Goal: Information Seeking & Learning: Learn about a topic

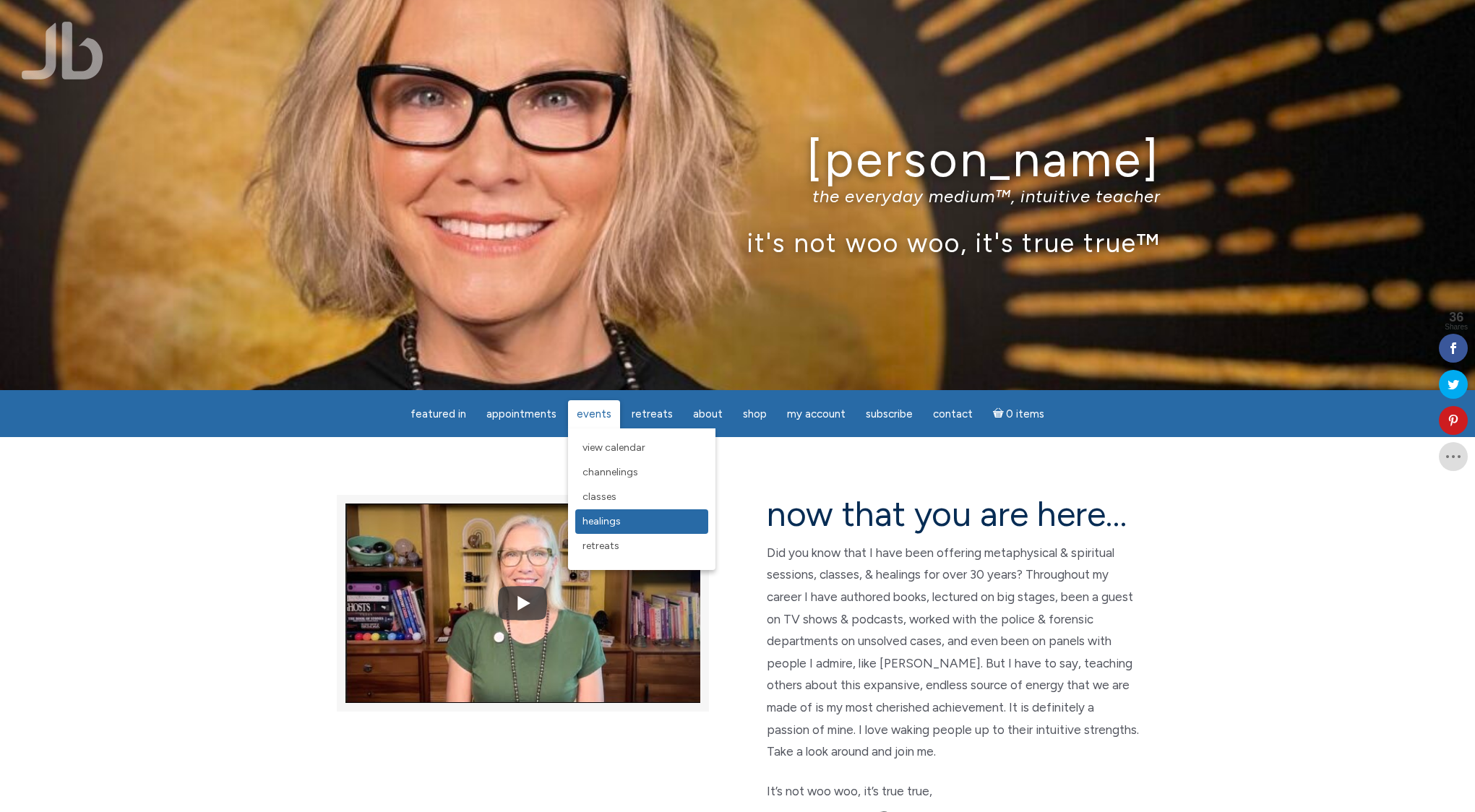
click at [596, 521] on span "Healings" at bounding box center [601, 521] width 38 height 12
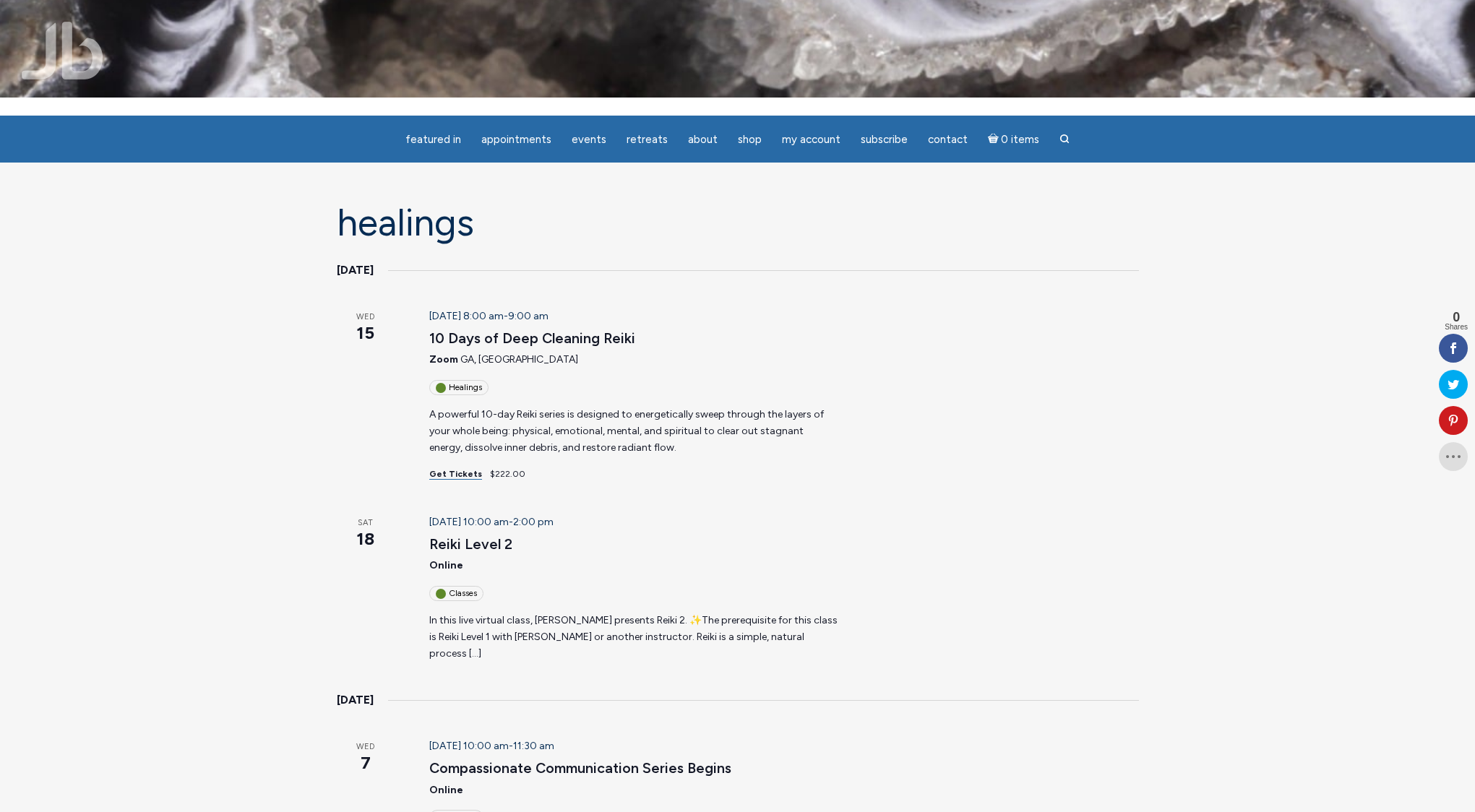
scroll to position [19, 0]
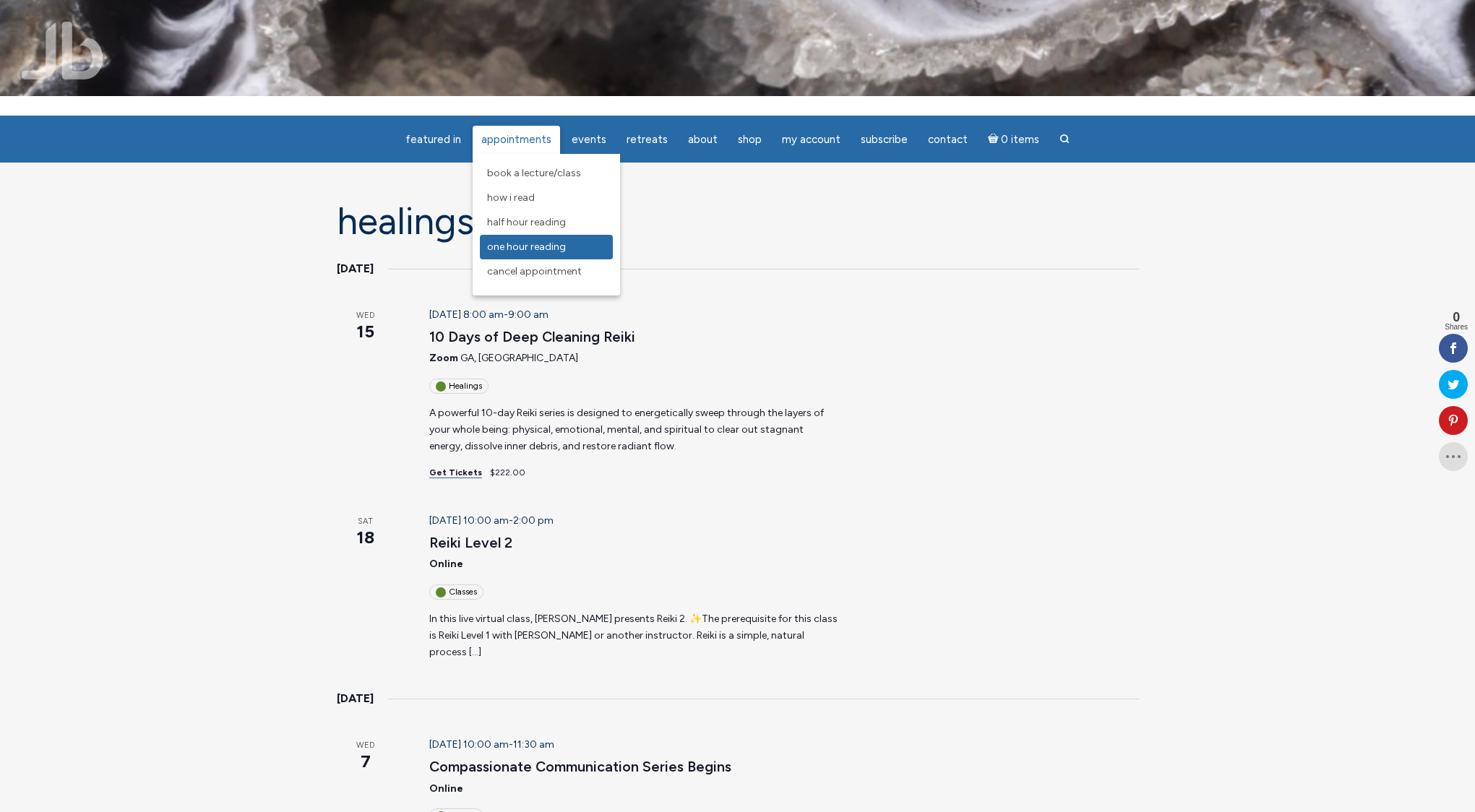
click at [528, 243] on span "One Hour Reading" at bounding box center [526, 246] width 78 height 12
click at [543, 222] on span "Half Hour Reading" at bounding box center [526, 222] width 78 height 12
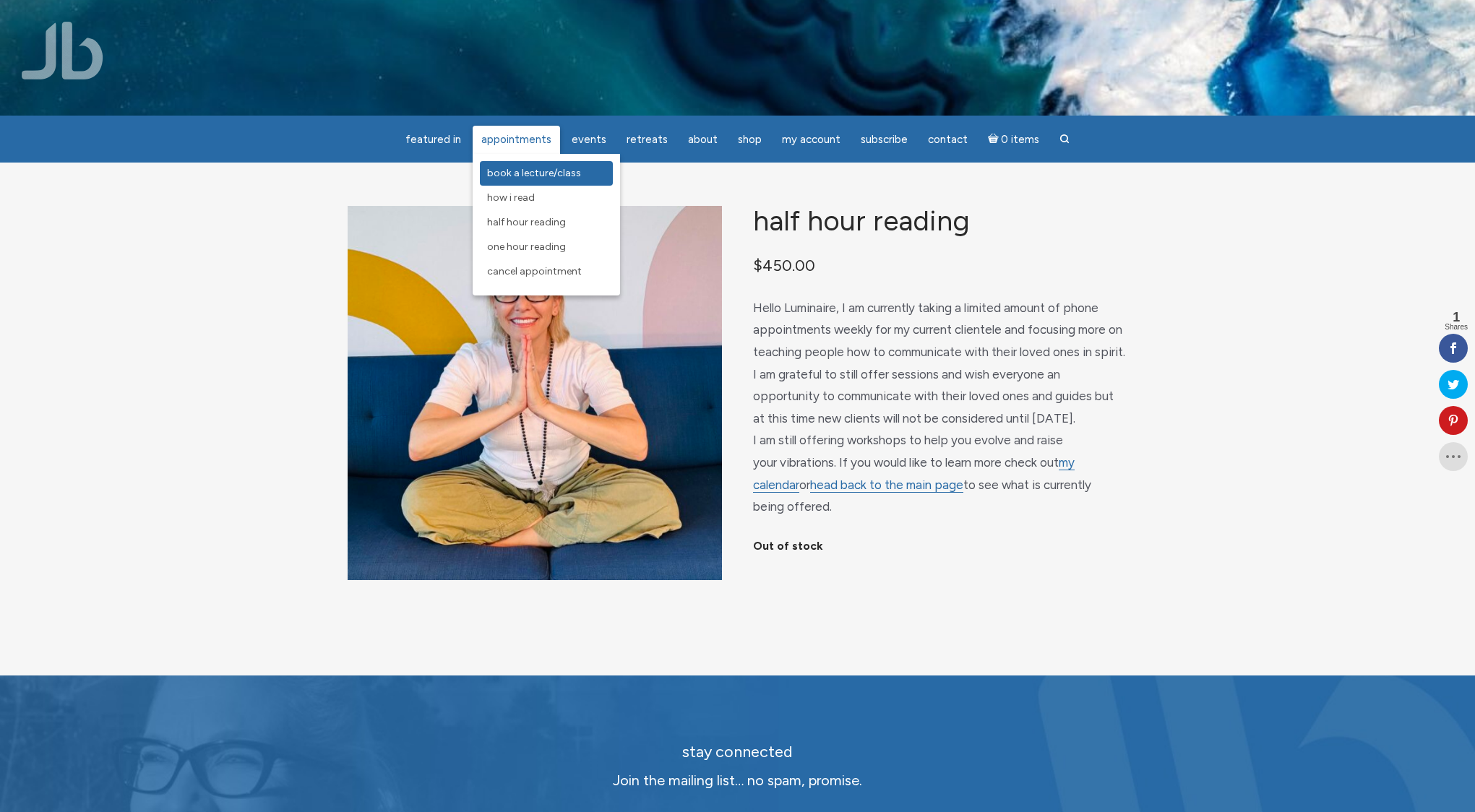
click at [523, 171] on span "Book a Lecture/Class" at bounding box center [534, 172] width 94 height 12
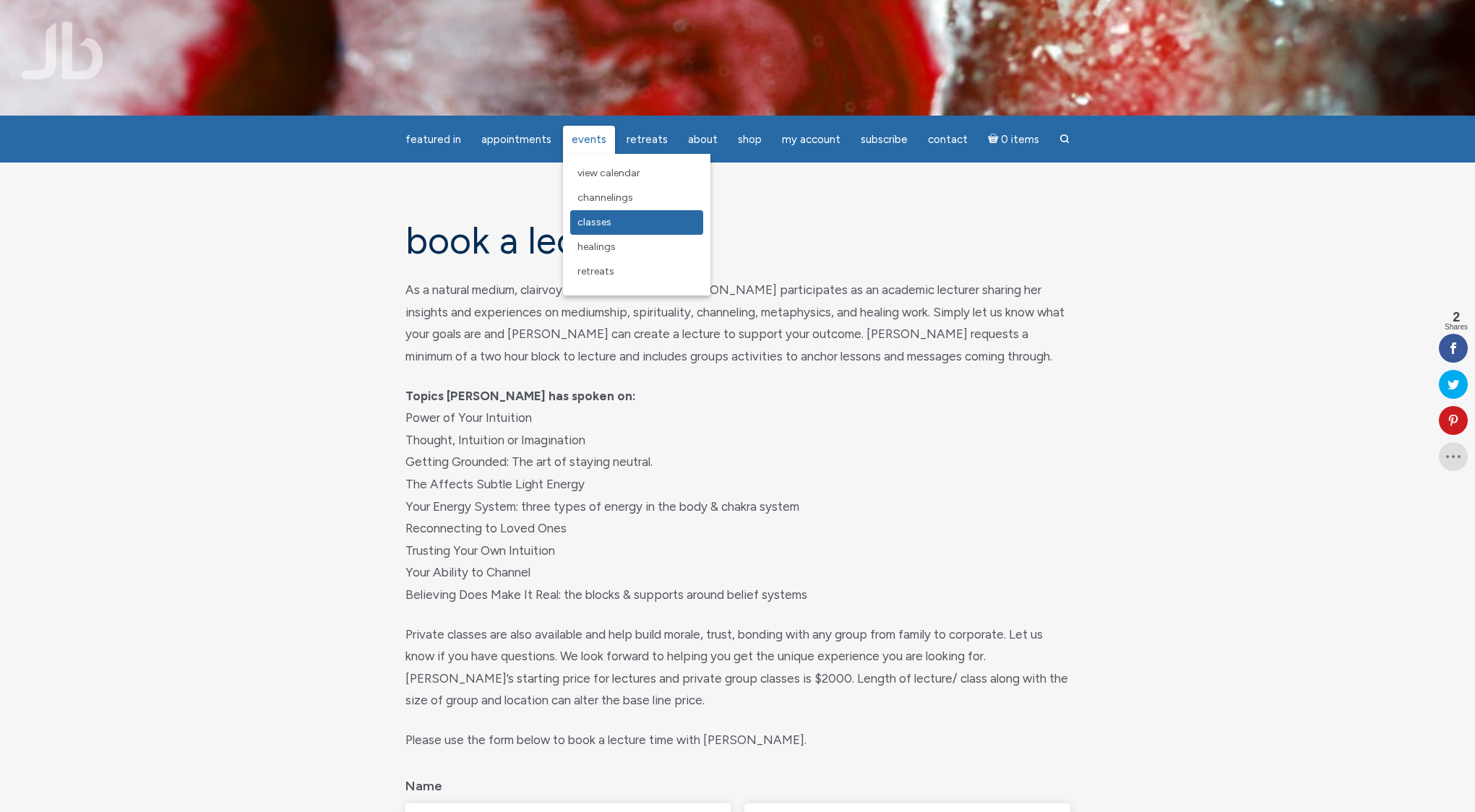
click at [595, 218] on span "Classes" at bounding box center [594, 222] width 34 height 12
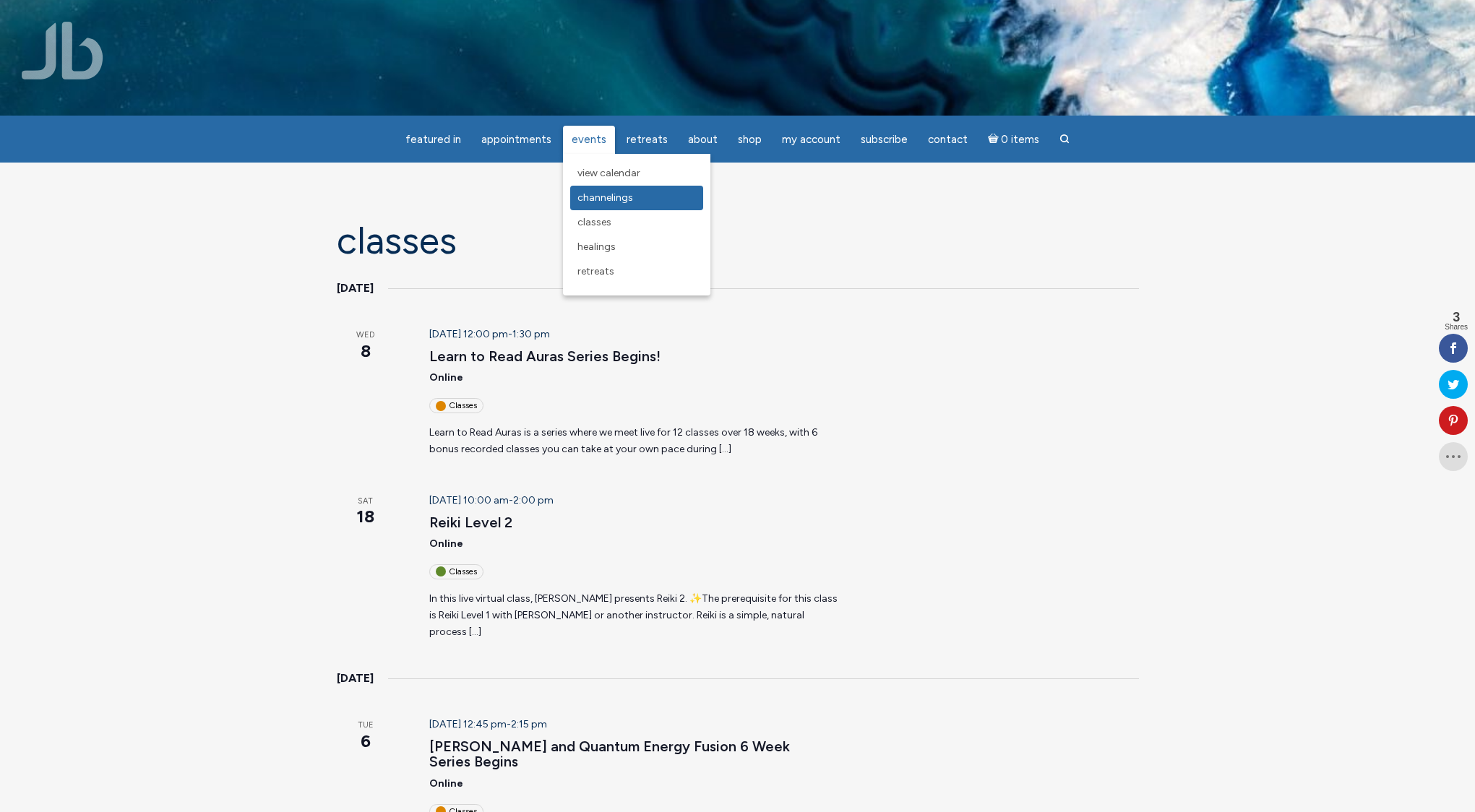
click at [602, 199] on span "Channelings" at bounding box center [604, 197] width 56 height 12
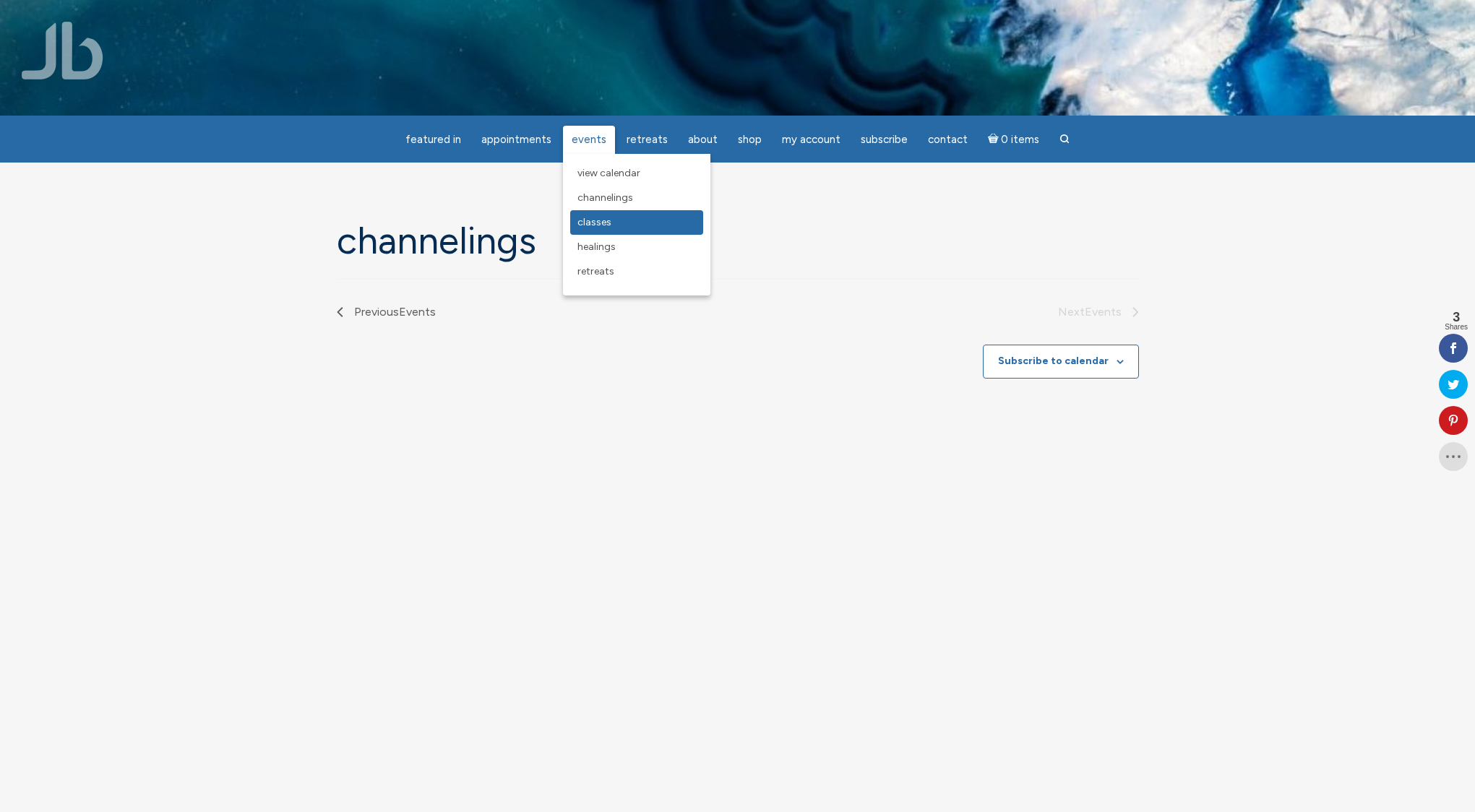
click at [591, 219] on span "Classes" at bounding box center [594, 222] width 34 height 12
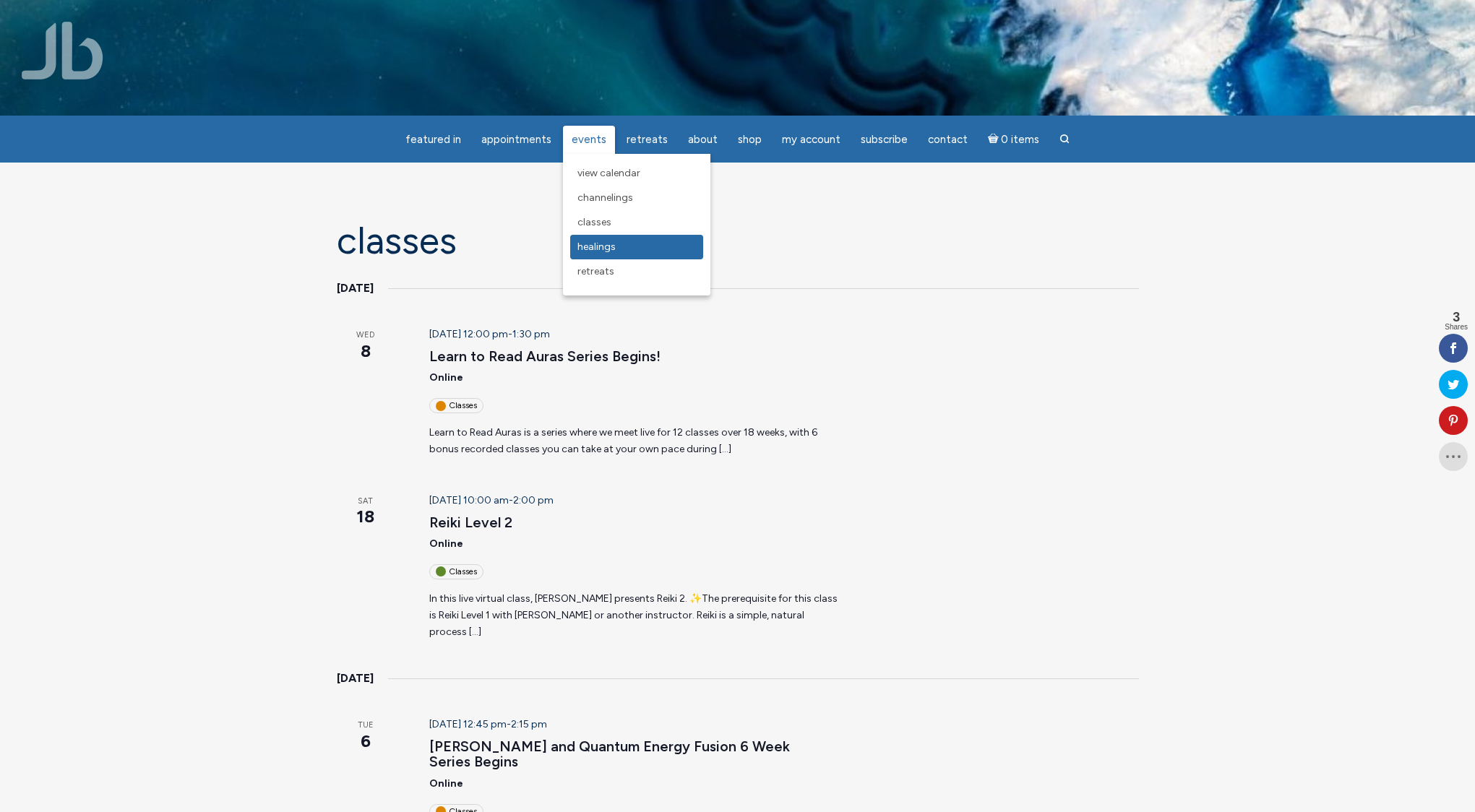
click at [599, 244] on span "Healings" at bounding box center [596, 246] width 38 height 12
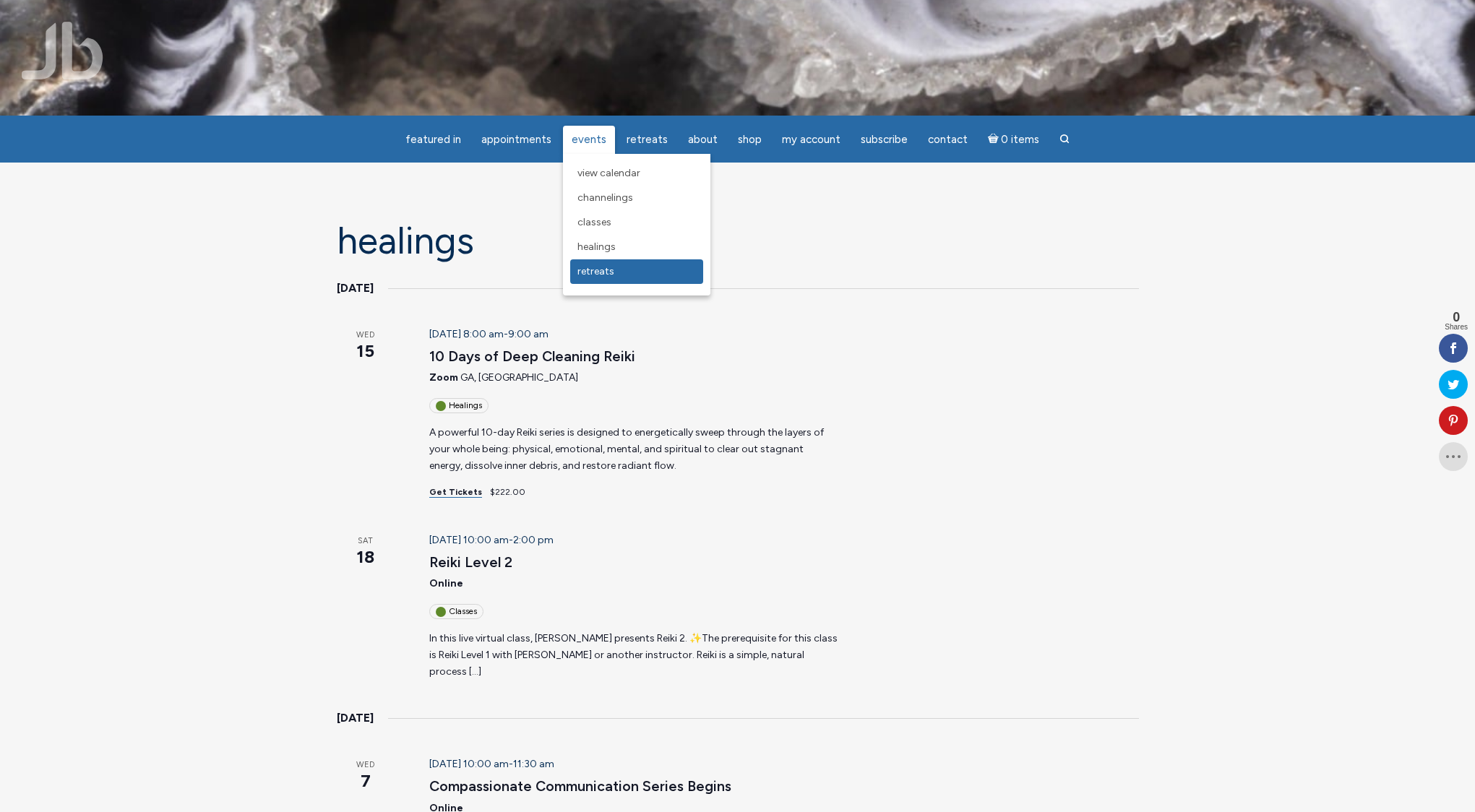
click at [589, 269] on span "Retreats" at bounding box center [596, 271] width 37 height 12
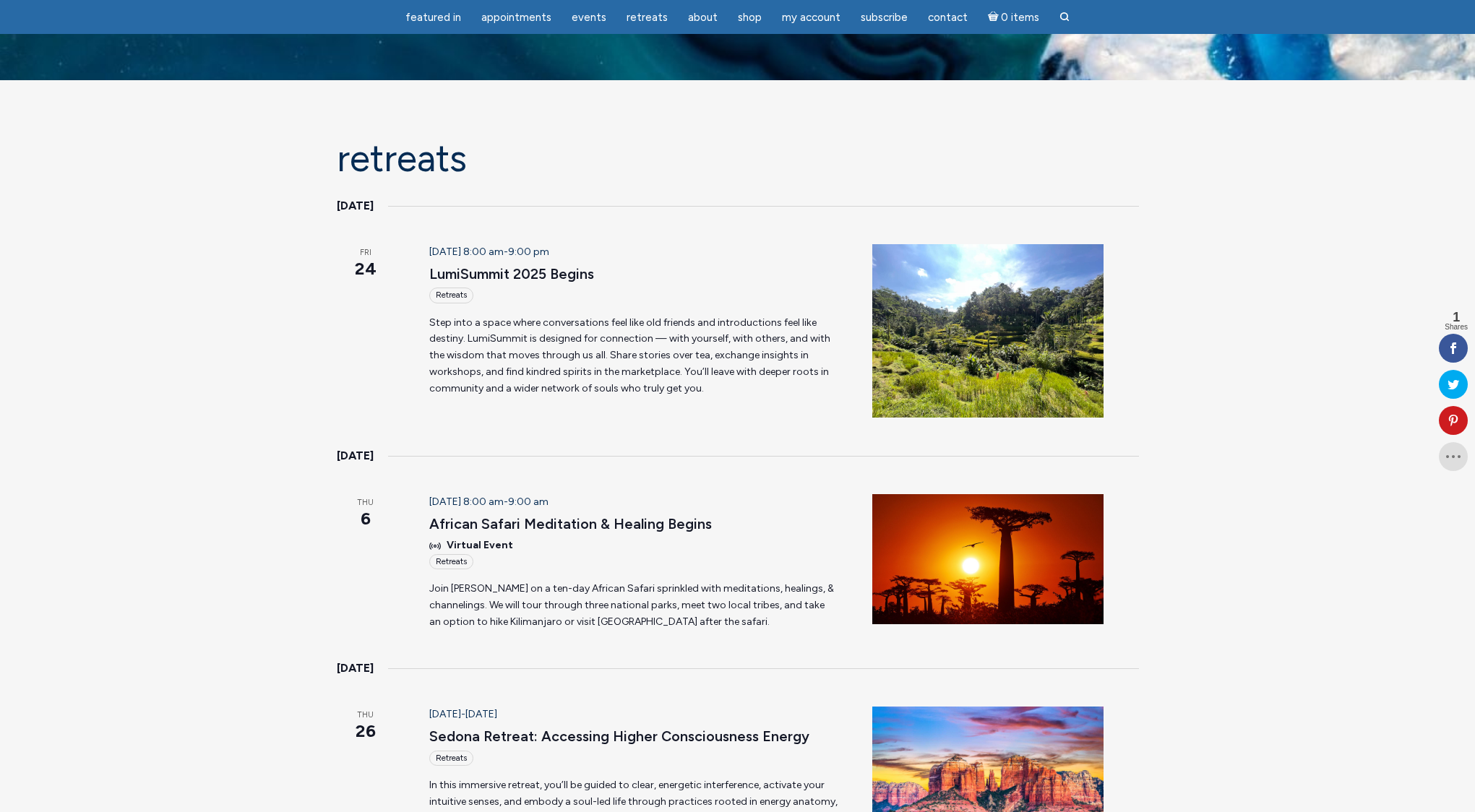
scroll to position [50, 0]
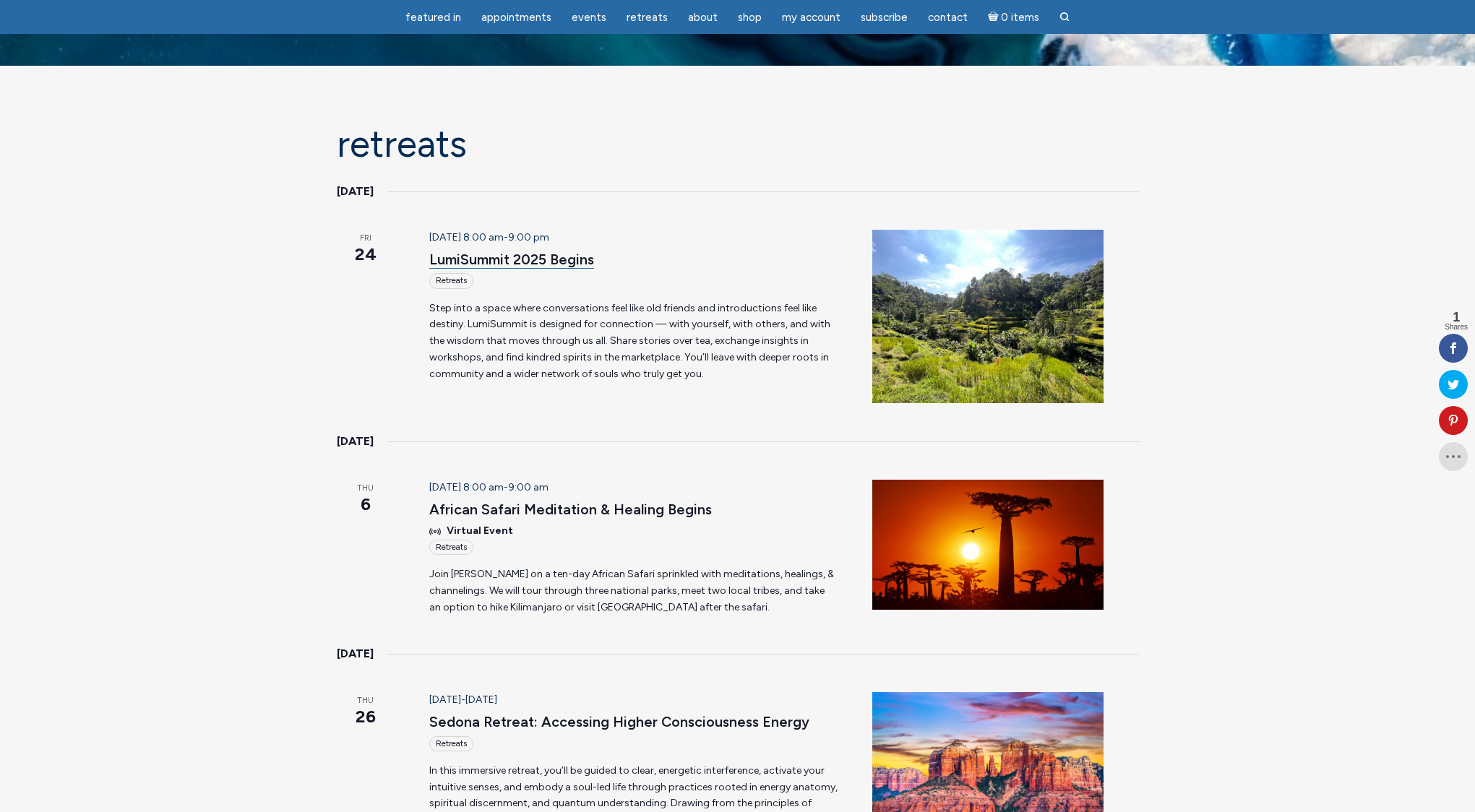
click at [481, 258] on link "LumiSummit 2025 Begins" at bounding box center [511, 260] width 165 height 18
click at [499, 507] on link "African Safari Meditation & Healing Begins" at bounding box center [570, 510] width 282 height 18
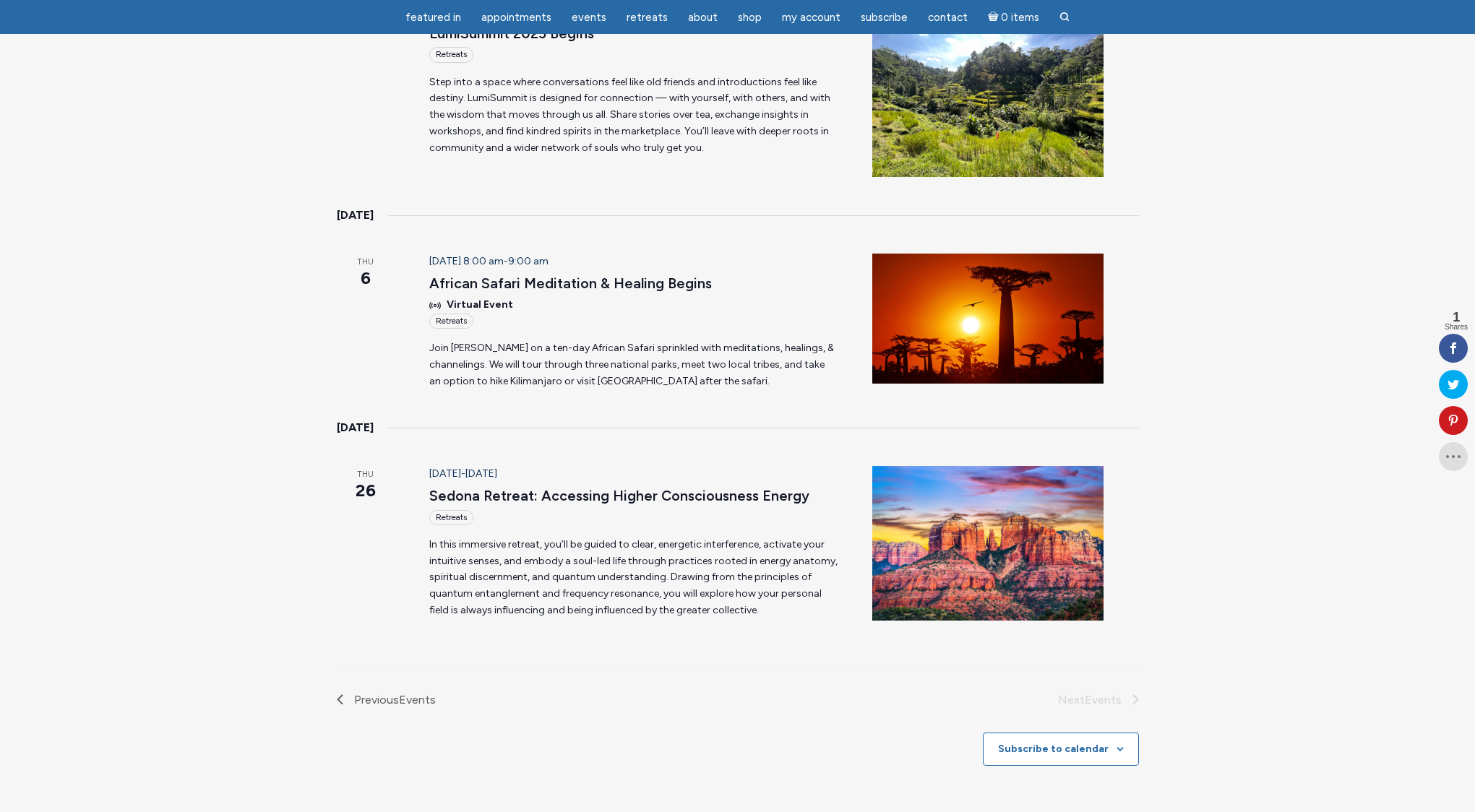
scroll to position [300, 0]
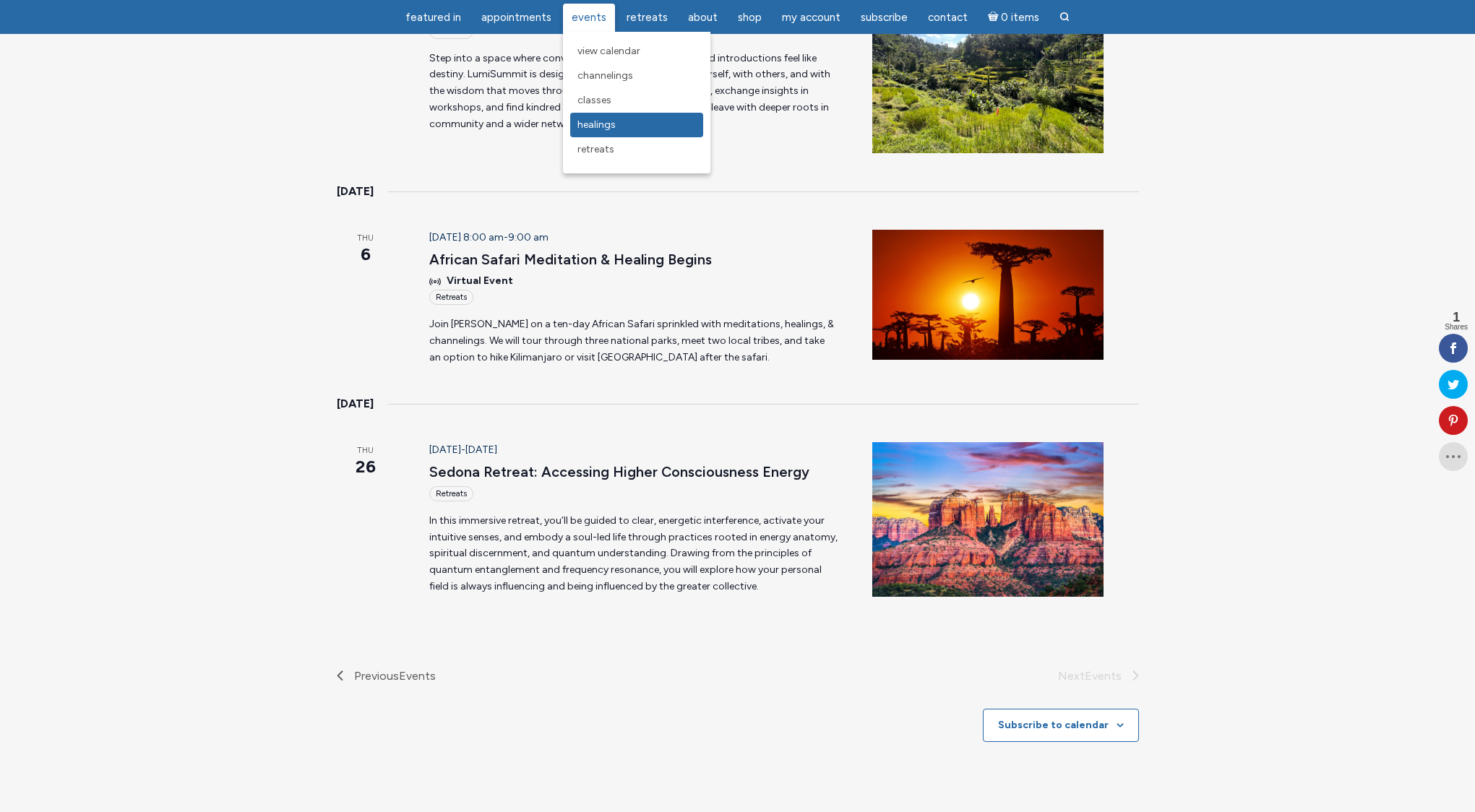
click at [600, 122] on span "Healings" at bounding box center [596, 124] width 38 height 12
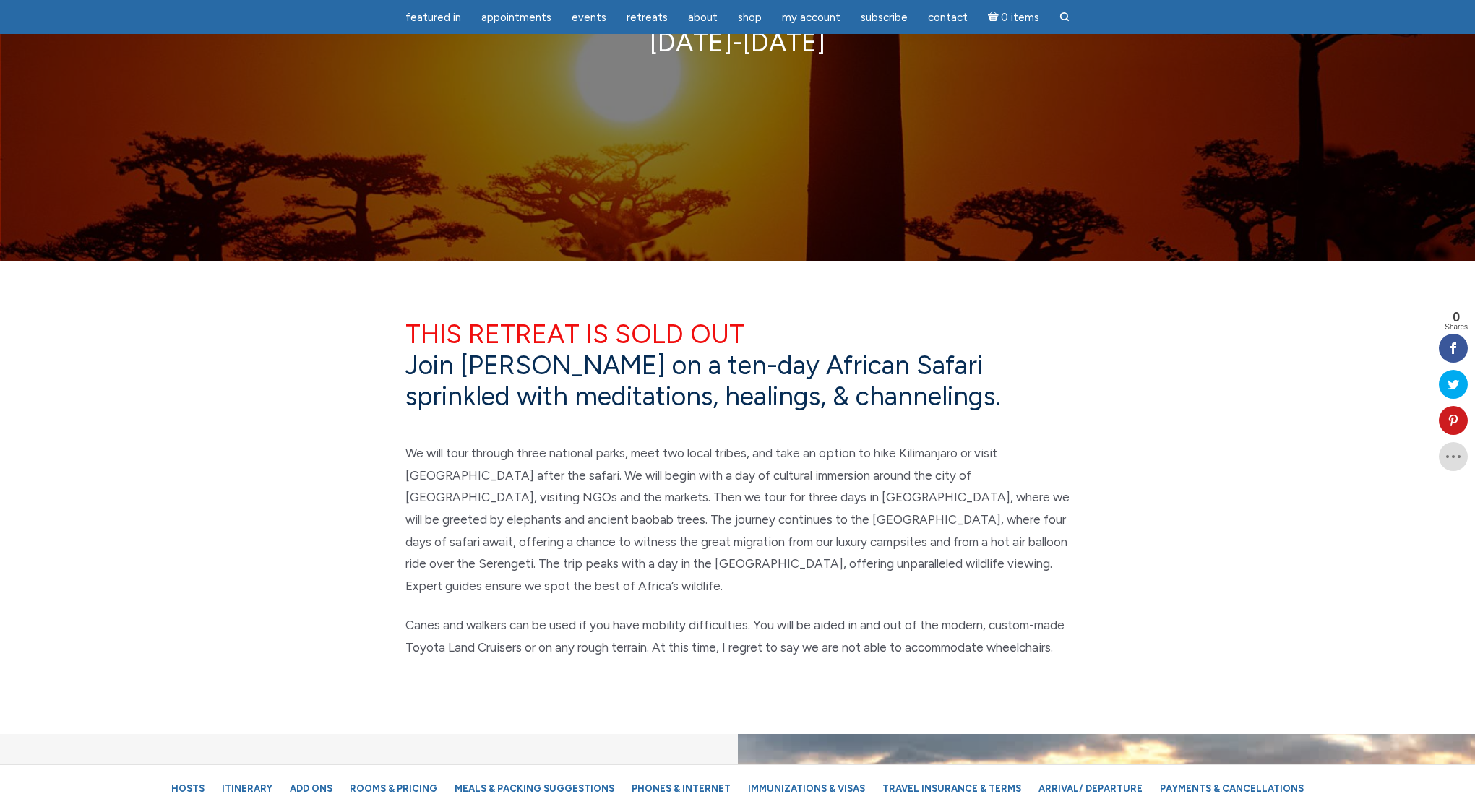
scroll to position [323, 0]
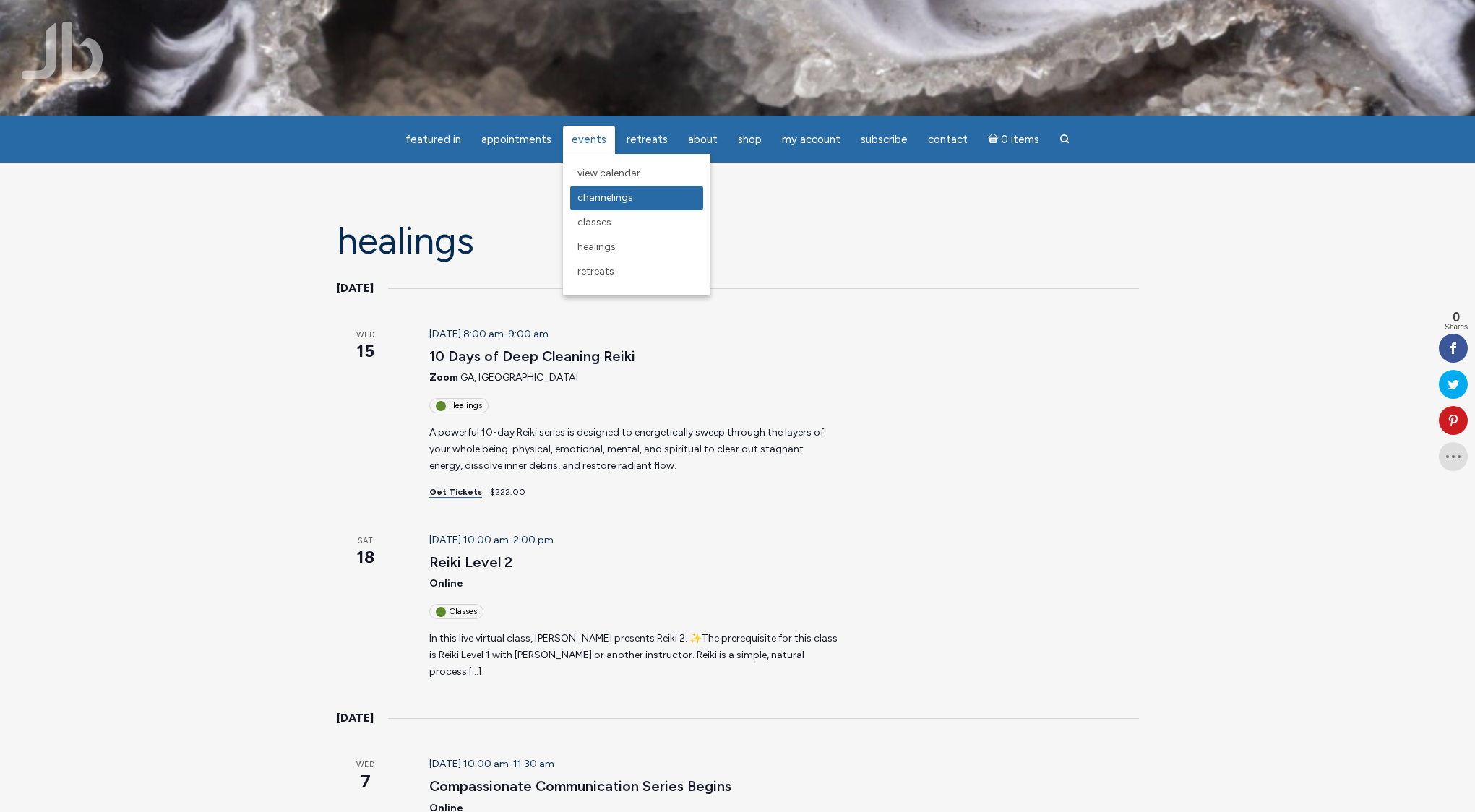
click at [598, 197] on span "Channelings" at bounding box center [604, 197] width 56 height 12
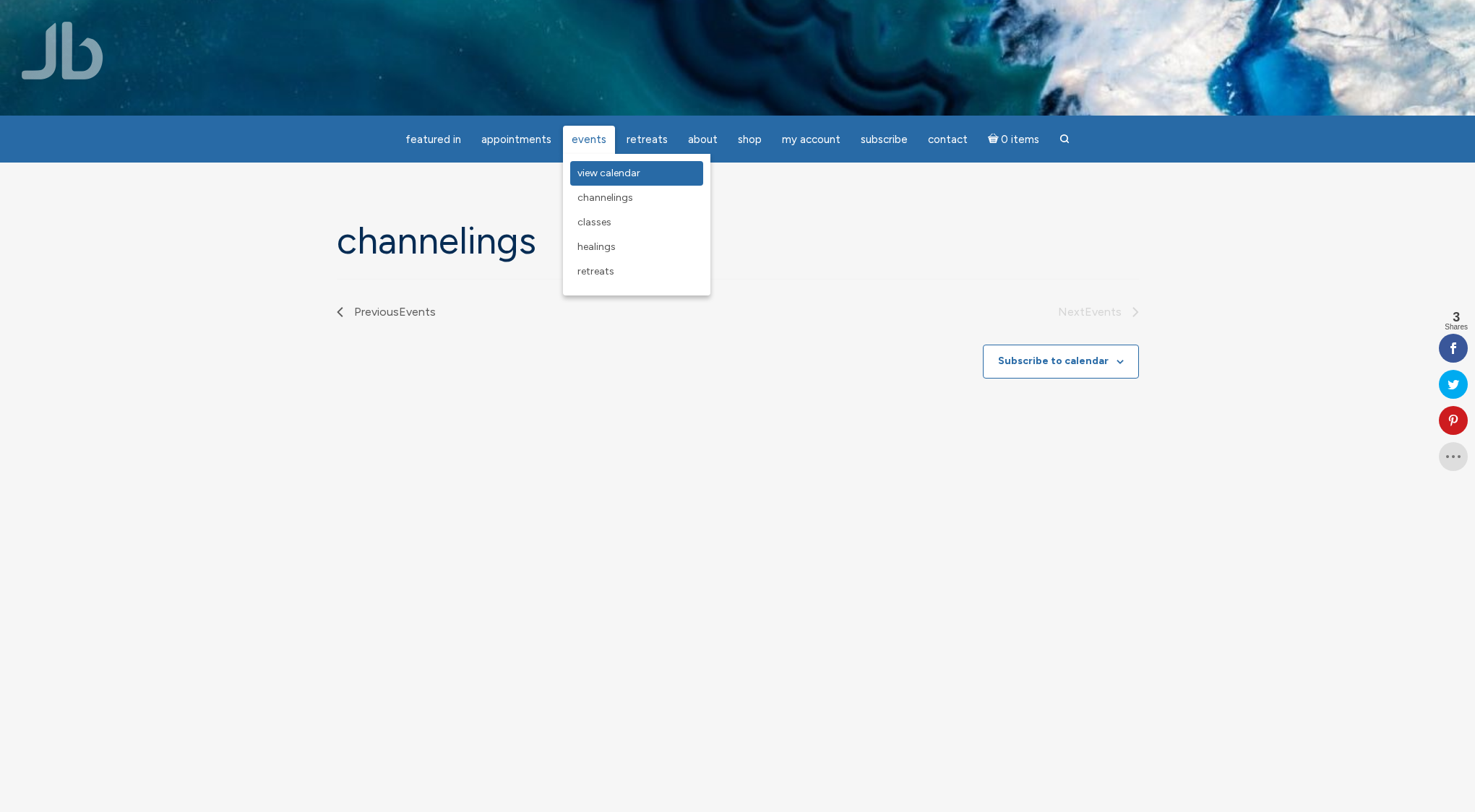
click at [595, 172] on span "View Calendar" at bounding box center [608, 172] width 63 height 12
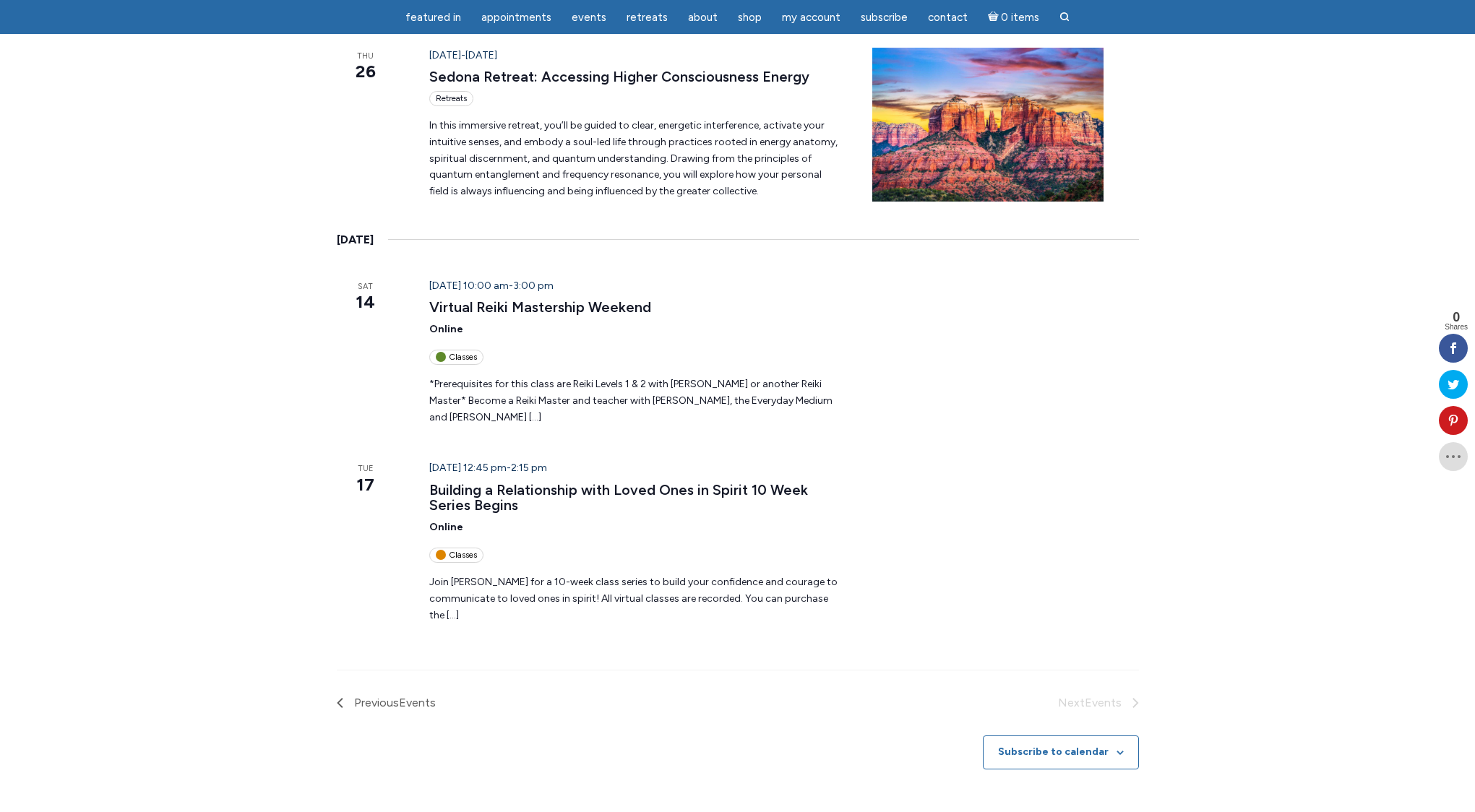
scroll to position [1723, 0]
